Goal: Task Accomplishment & Management: Use online tool/utility

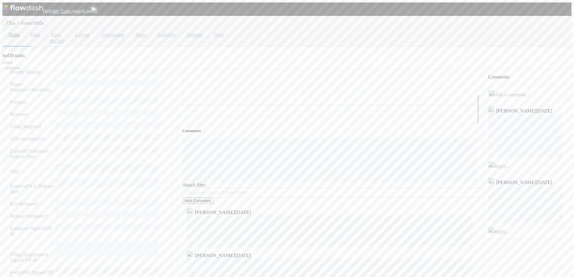
scroll to position [153, 0]
click at [199, 197] on button "Add Comment" at bounding box center [197, 200] width 31 height 6
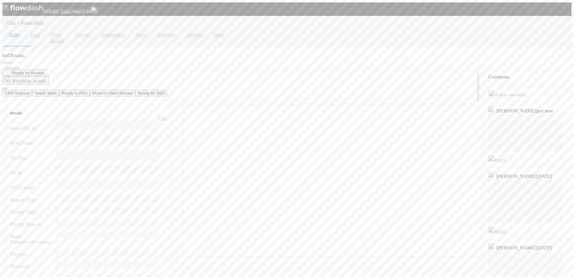
click at [59, 90] on button "Needs Work" at bounding box center [45, 93] width 27 height 6
click at [10, 63] on icon "button" at bounding box center [10, 63] width 0 height 0
click at [159, 115] on link "Edit" at bounding box center [163, 117] width 8 height 5
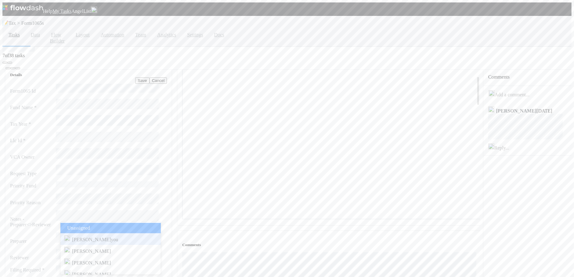
click at [111, 240] on div "Amy Gregorius you" at bounding box center [110, 239] width 100 height 12
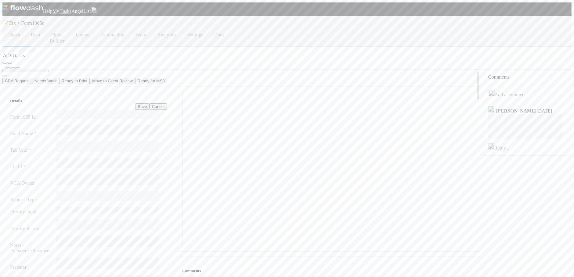
scroll to position [0, 0]
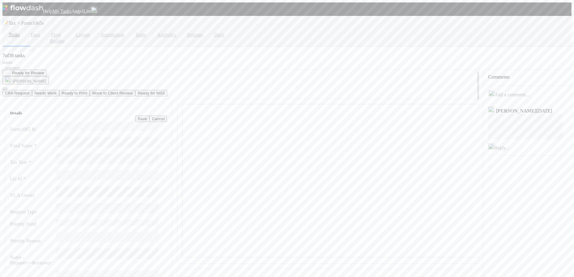
click at [135, 115] on button "Save" at bounding box center [142, 118] width 14 height 6
click at [10, 63] on icon "button" at bounding box center [10, 63] width 0 height 0
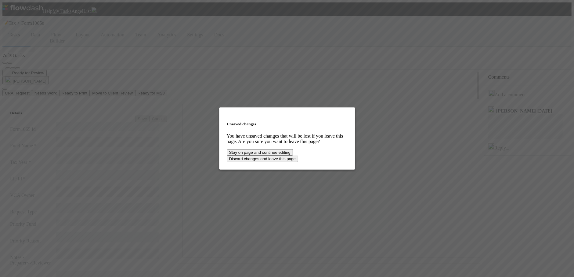
click at [293, 154] on button "Stay on page and continue editing" at bounding box center [260, 152] width 67 height 6
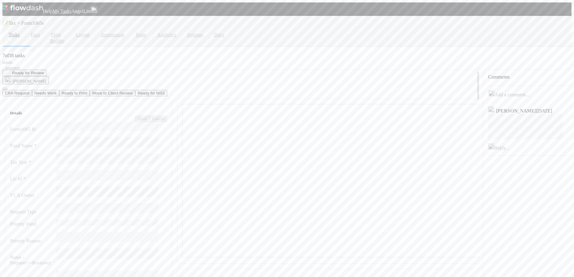
click at [10, 63] on icon "button" at bounding box center [10, 63] width 0 height 0
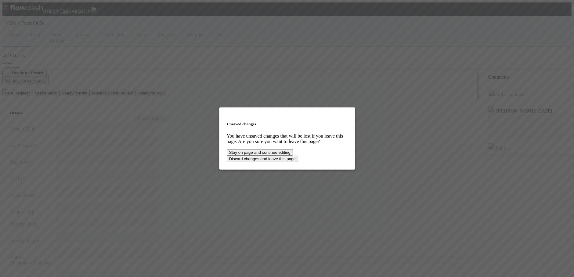
click at [266, 28] on div "Unsaved changes You have unsaved changes that will be lost if you leave this pa…" at bounding box center [287, 138] width 574 height 277
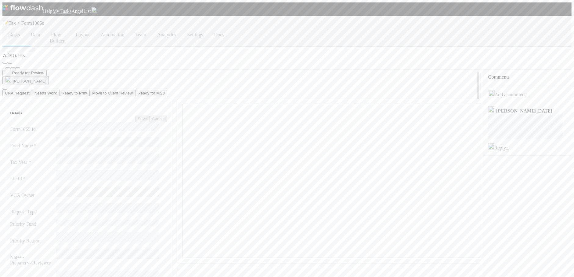
click at [173, 70] on div "Ready for Review Michael Binck CRA Request Needs Work Ready to Print Move to Cl…" at bounding box center [243, 83] width 483 height 27
click at [188, 70] on div "Ready for Review Michael Binck CRA Request Needs Work Ready to Print Move to Cl…" at bounding box center [243, 83] width 483 height 27
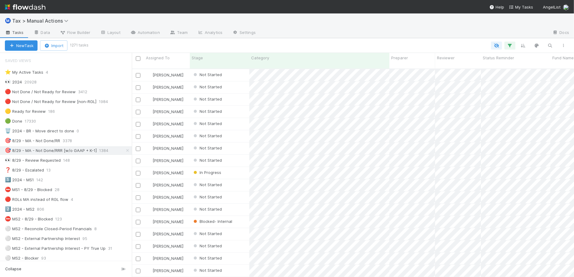
scroll to position [207, 437]
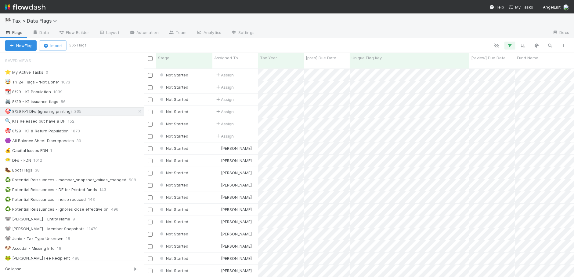
scroll to position [207, 425]
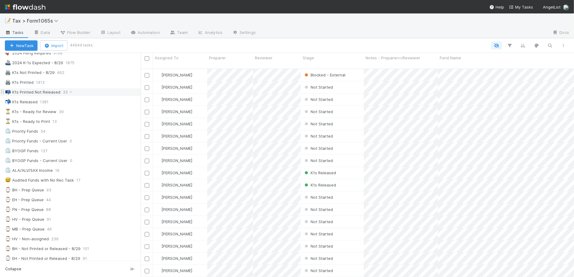
scroll to position [38, 0]
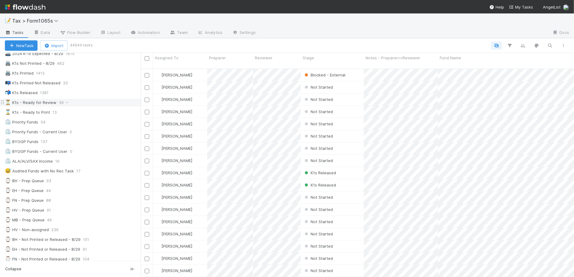
click at [99, 106] on div "⏳ K1s - Ready for Review 39" at bounding box center [73, 103] width 136 height 8
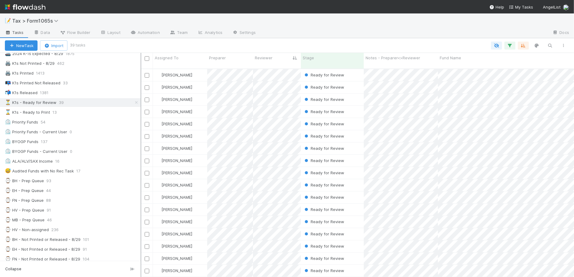
scroll to position [207, 426]
click at [143, 159] on div at bounding box center [143, 165] width 1 height 224
click at [363, 145] on div "Ready for Review" at bounding box center [334, 148] width 63 height 12
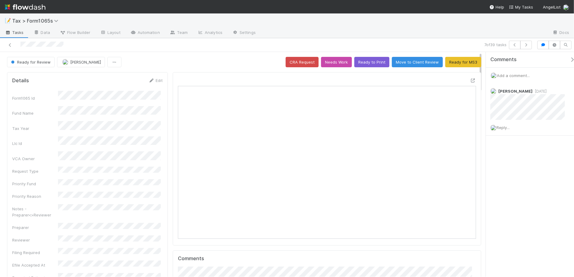
scroll to position [118, 288]
click at [514, 44] on icon "button" at bounding box center [515, 45] width 6 height 4
click at [512, 45] on icon "button" at bounding box center [515, 45] width 6 height 4
